Goal: Communication & Community: Answer question/provide support

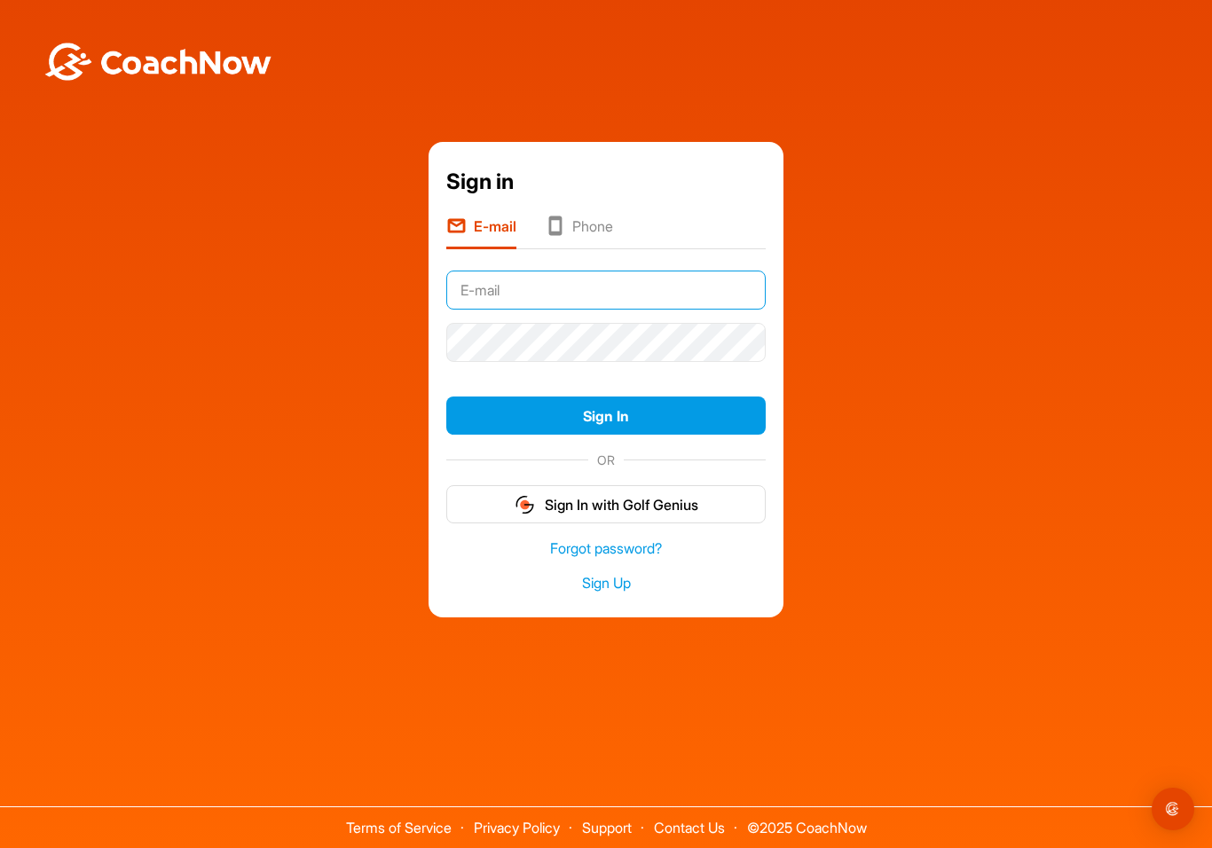
type input "[EMAIL_ADDRESS][PERSON_NAME][DOMAIN_NAME]"
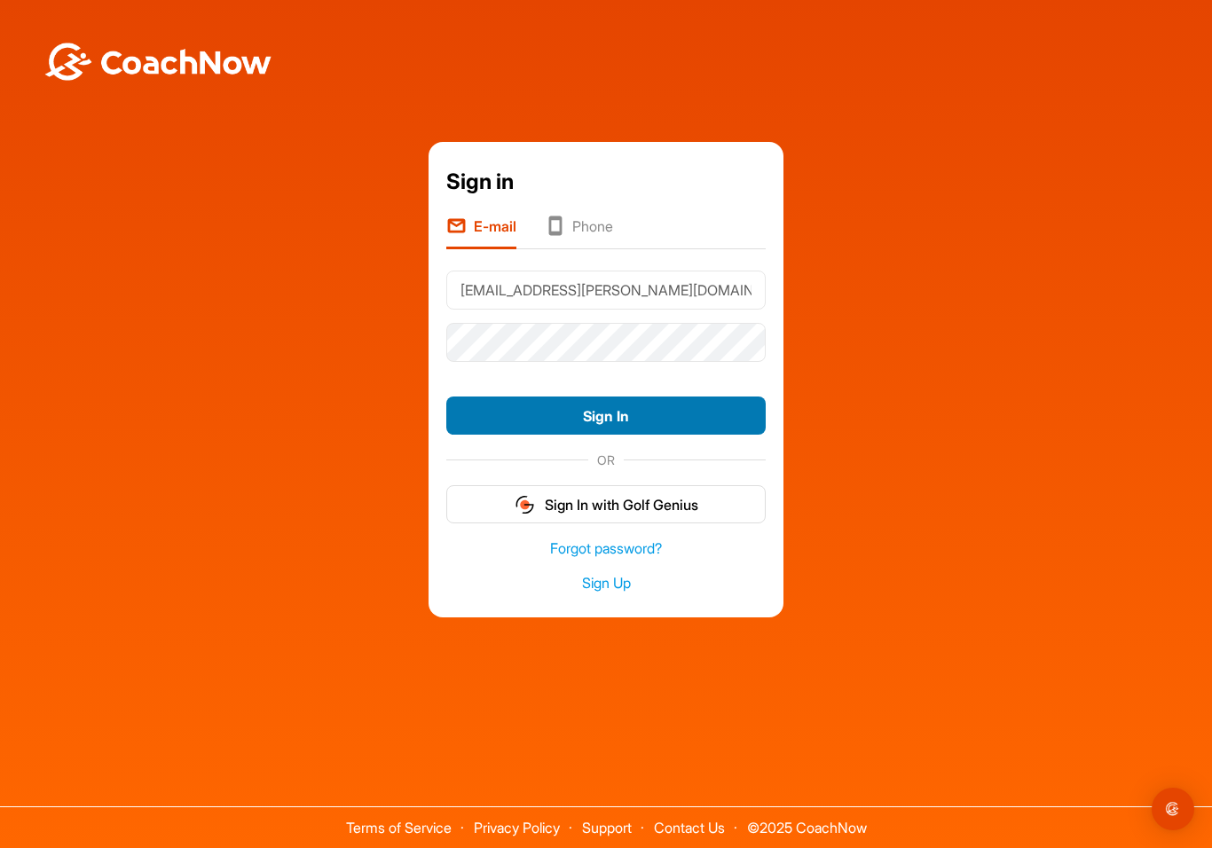
click at [582, 416] on button "Sign In" at bounding box center [605, 415] width 319 height 38
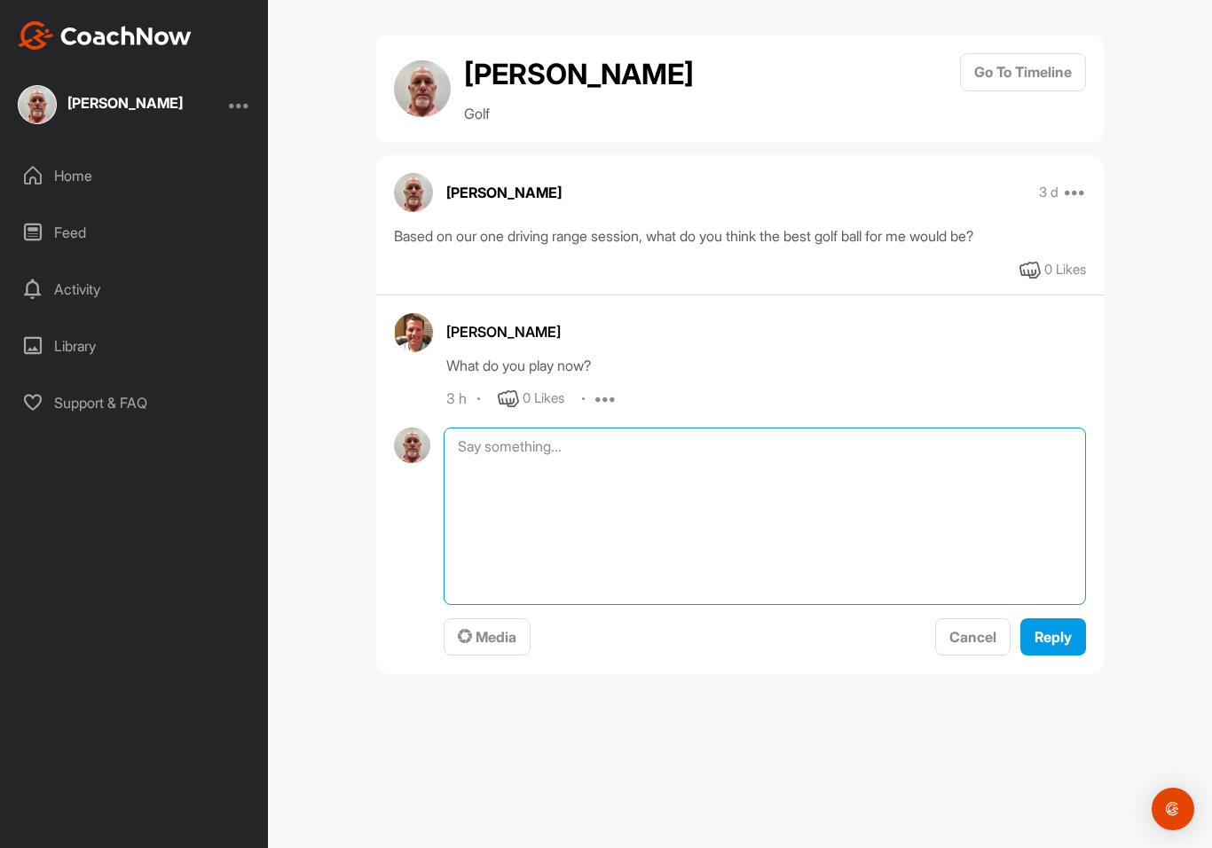
click at [563, 455] on textarea at bounding box center [764, 516] width 642 height 177
type textarea "Callaway chrome tour and taylormade tpx5x."
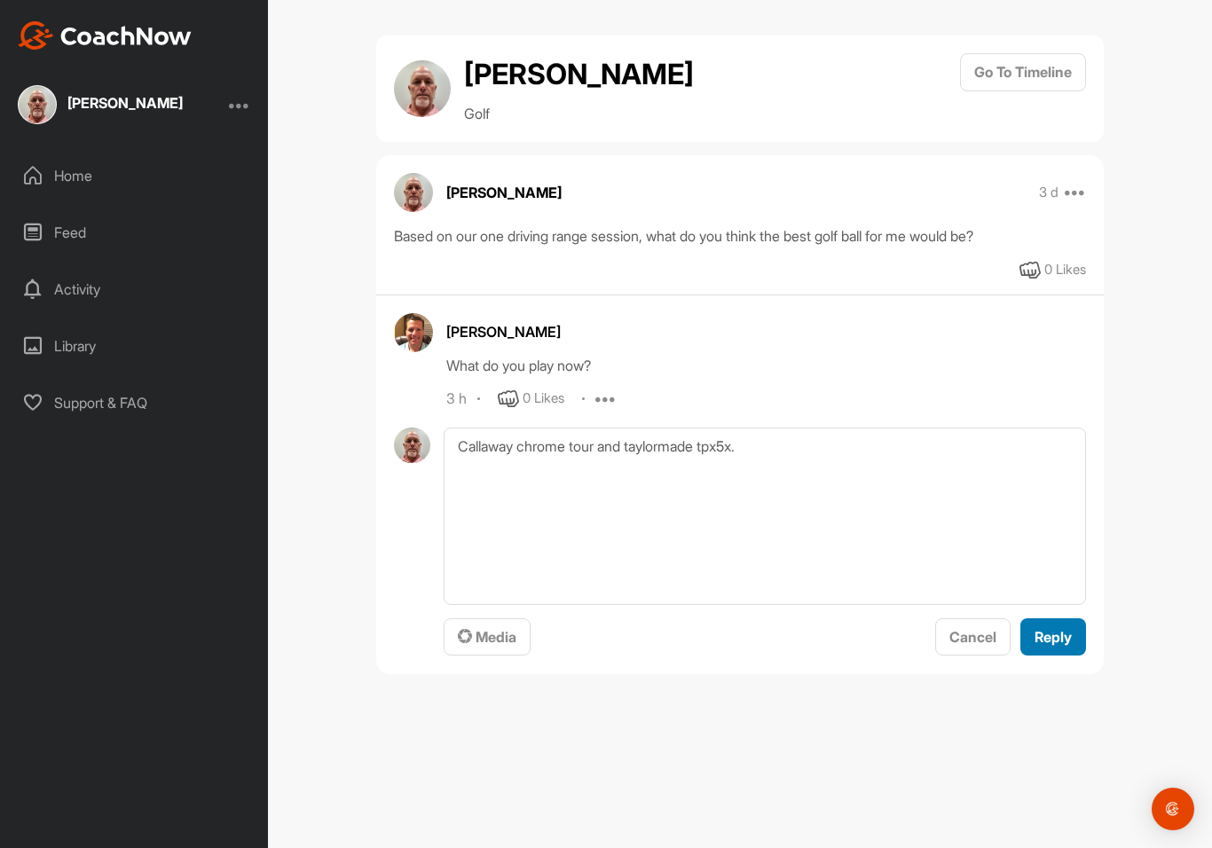
click at [1055, 640] on span "Reply" at bounding box center [1052, 637] width 37 height 18
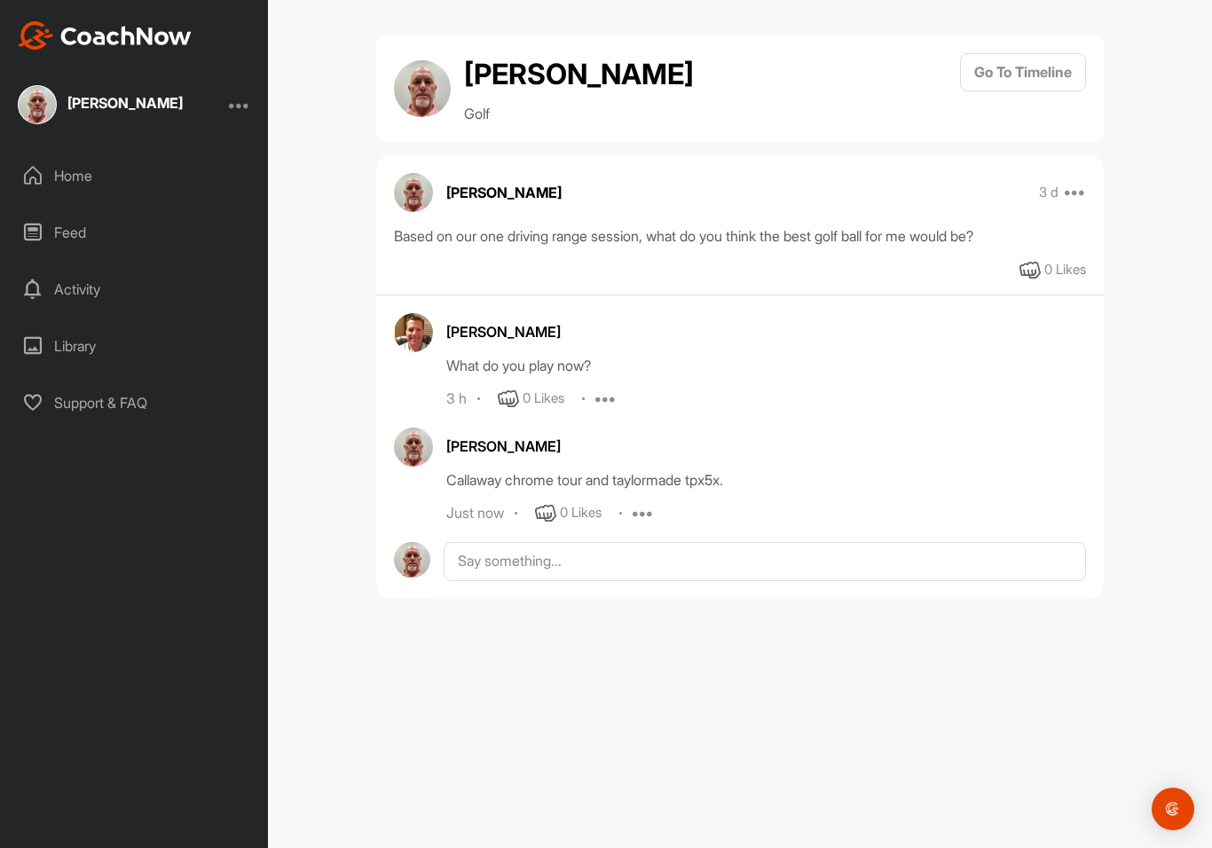
click at [75, 176] on div "Home" at bounding box center [135, 175] width 250 height 44
